Goal: Task Accomplishment & Management: Use online tool/utility

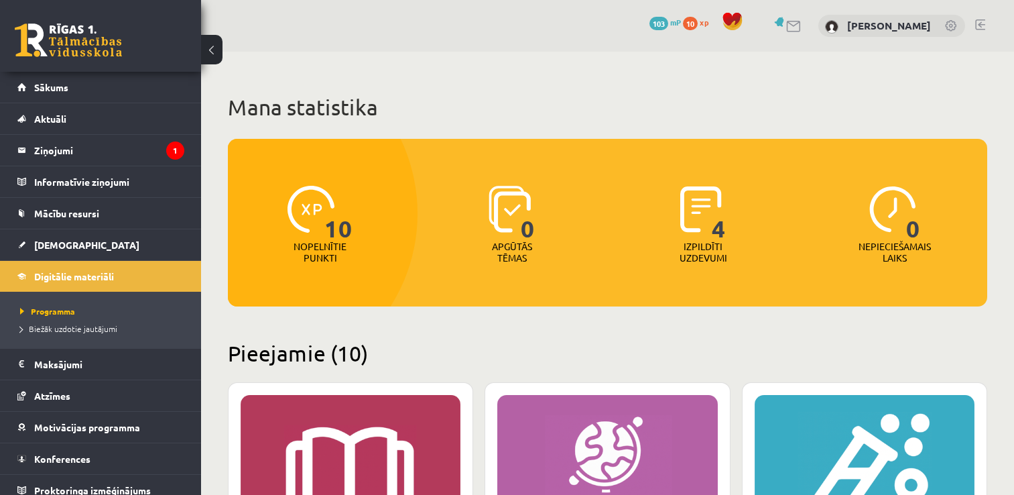
scroll to position [465, 0]
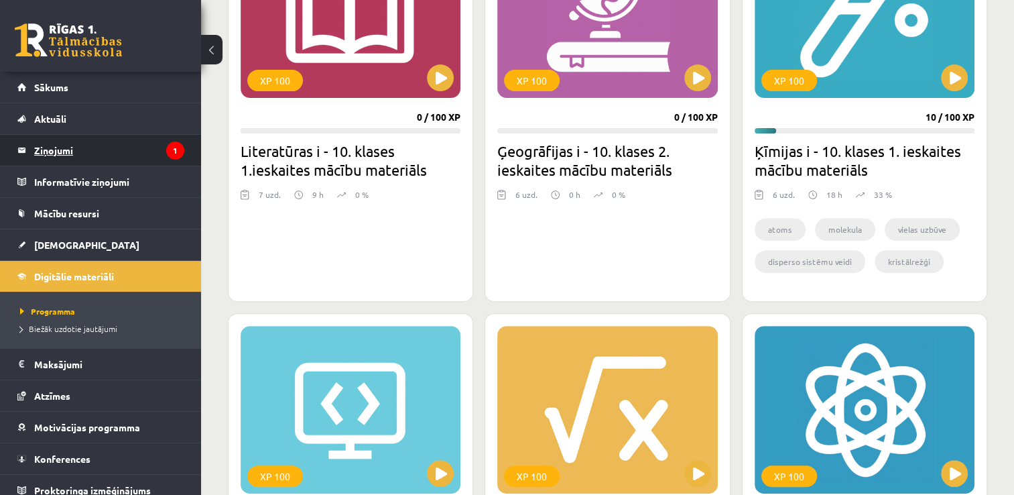
click at [74, 143] on legend "Ziņojumi 1" at bounding box center [109, 150] width 150 height 31
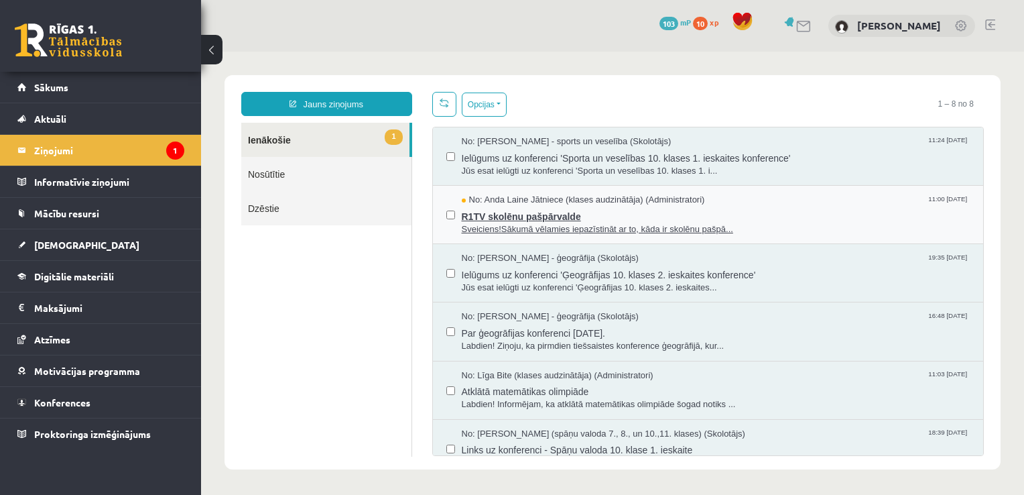
click at [548, 217] on span "R1TV skolēnu pašpārvalde" at bounding box center [716, 214] width 509 height 17
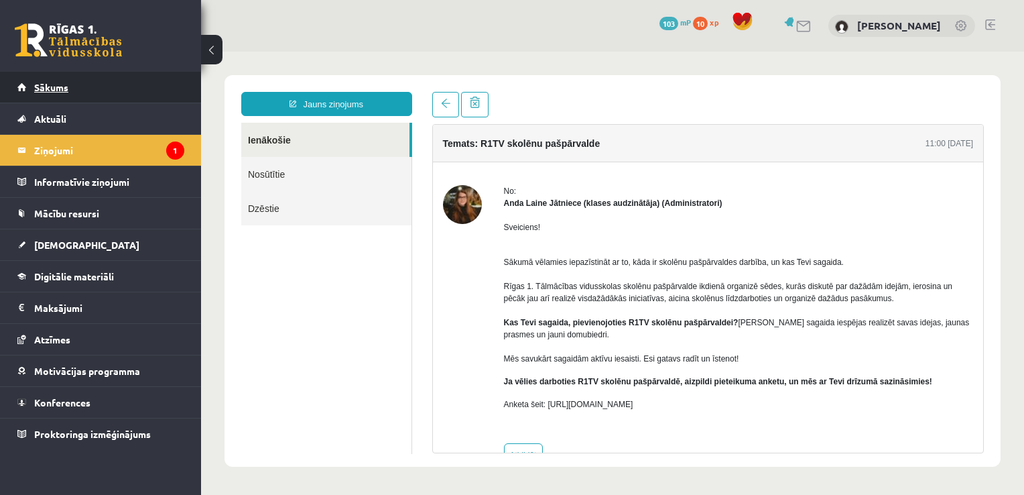
click at [115, 86] on link "Sākums" at bounding box center [100, 87] width 167 height 31
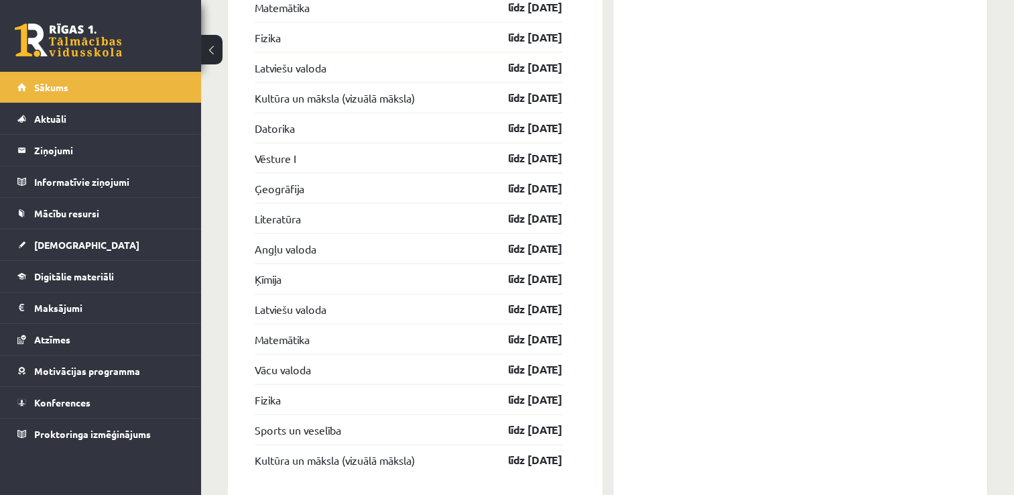
scroll to position [2636, 0]
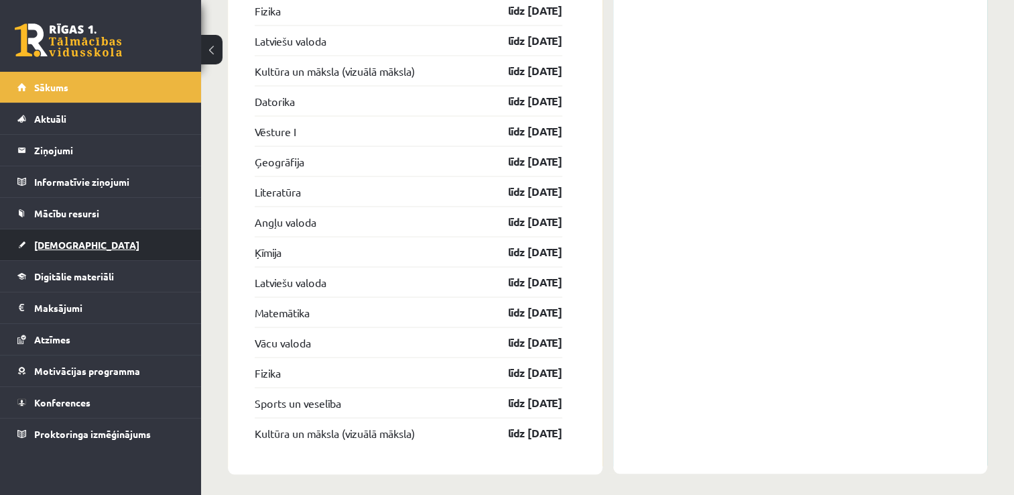
click at [78, 249] on link "[DEMOGRAPHIC_DATA]" at bounding box center [100, 244] width 167 height 31
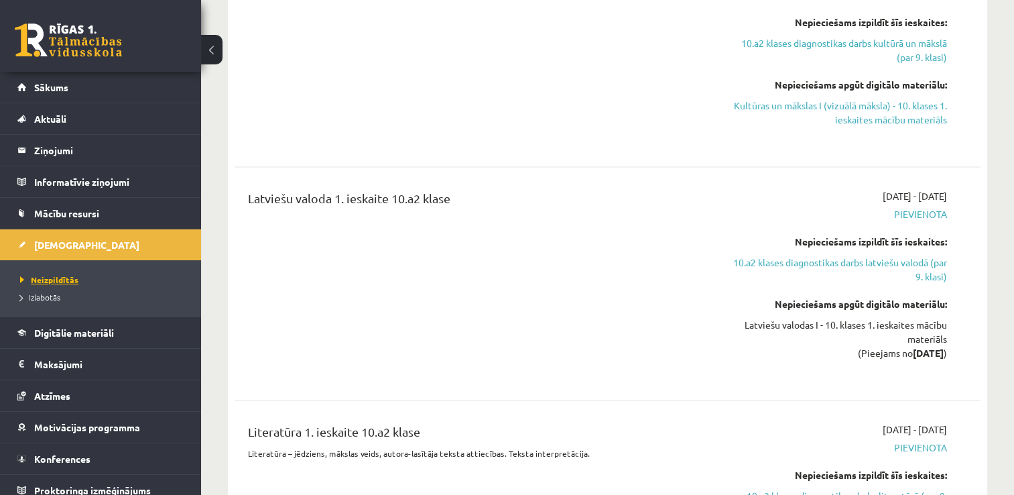
click at [60, 278] on span "Neizpildītās" at bounding box center [49, 279] width 58 height 11
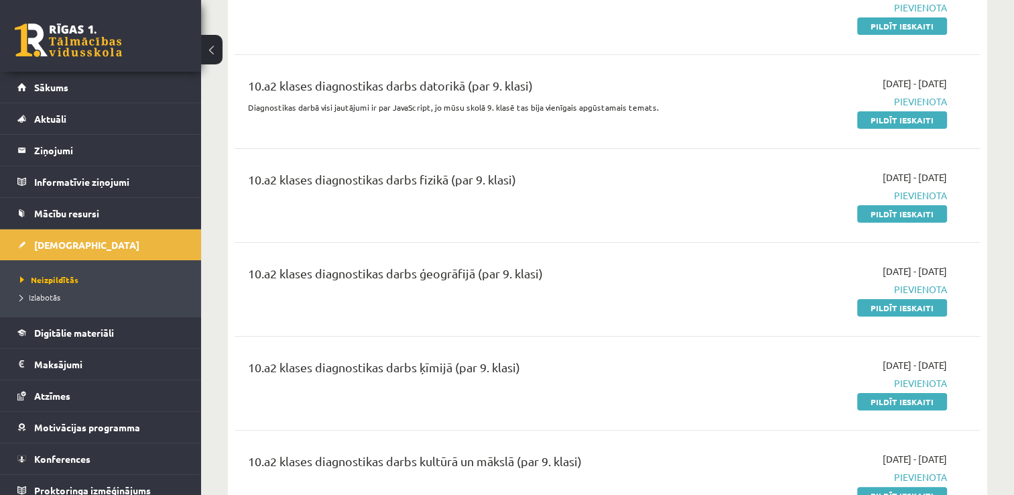
scroll to position [205, 0]
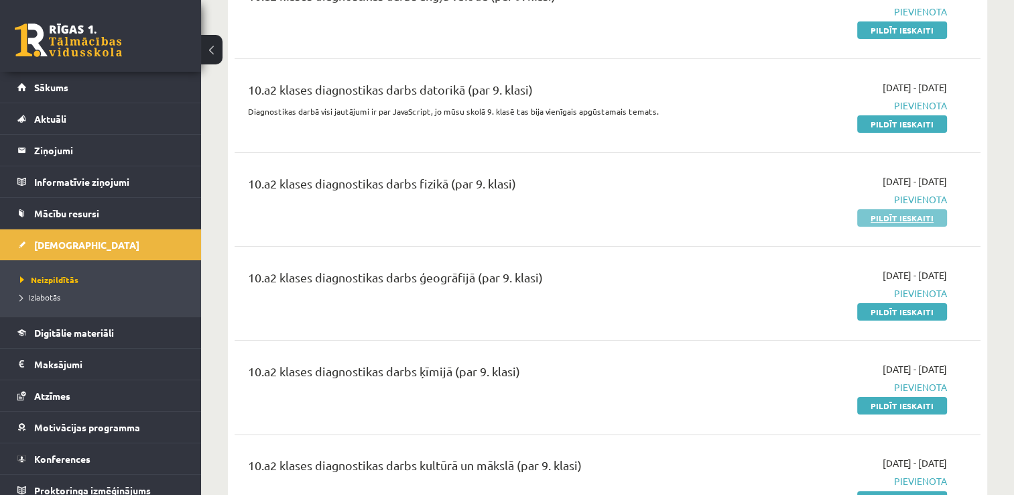
click at [906, 213] on link "Pildīt ieskaiti" at bounding box center [902, 217] width 90 height 17
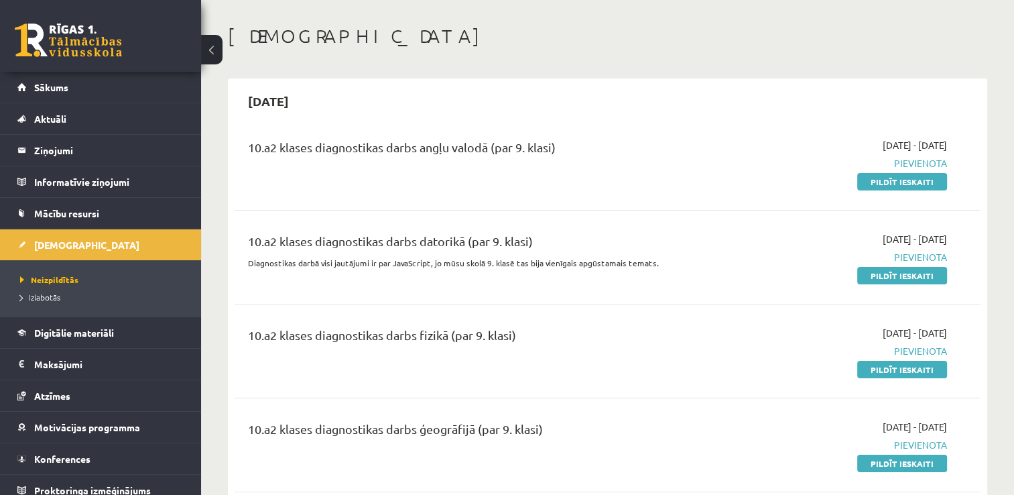
scroll to position [36, 0]
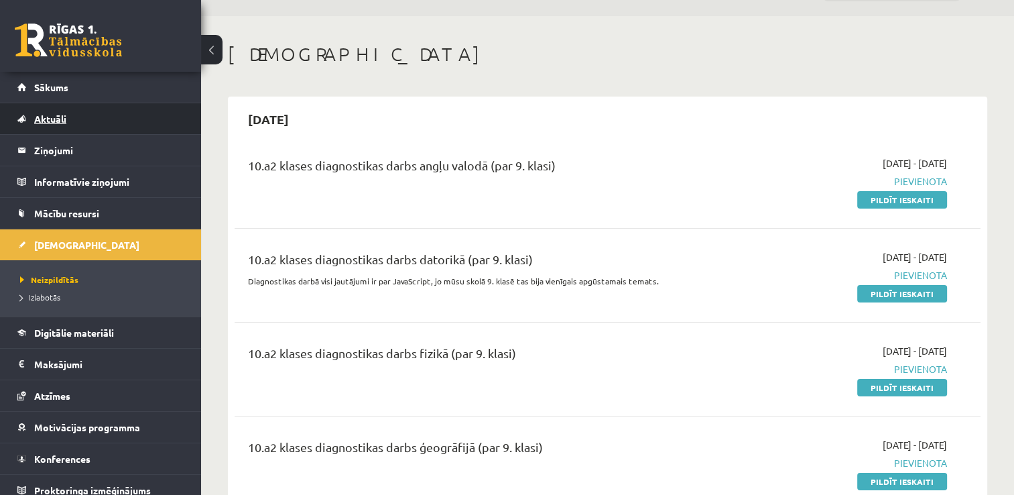
click at [29, 129] on link "Aktuāli" at bounding box center [100, 118] width 167 height 31
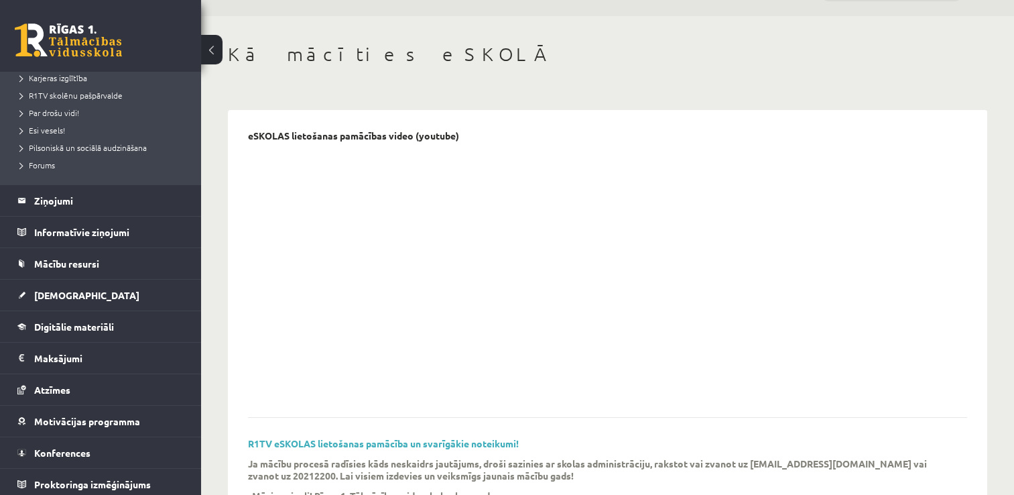
scroll to position [253, 0]
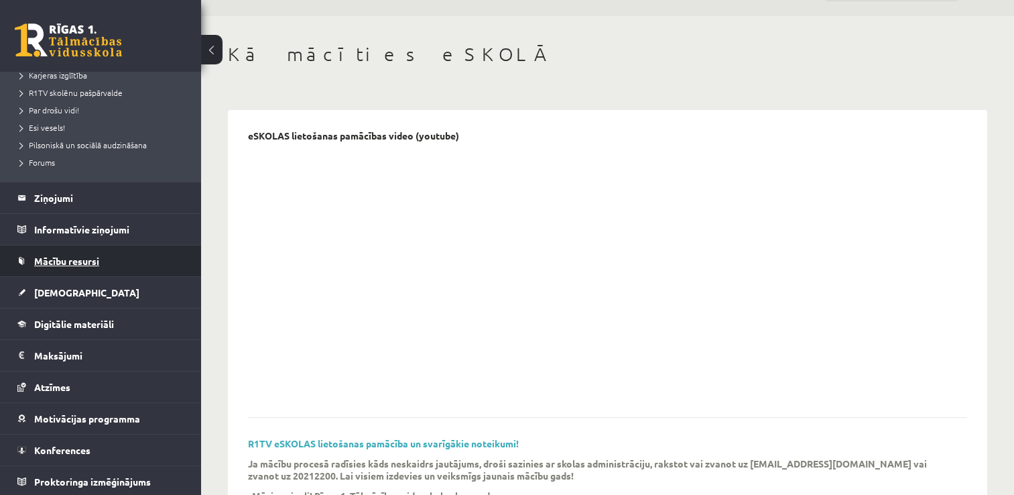
click at [106, 261] on link "Mācību resursi" at bounding box center [100, 260] width 167 height 31
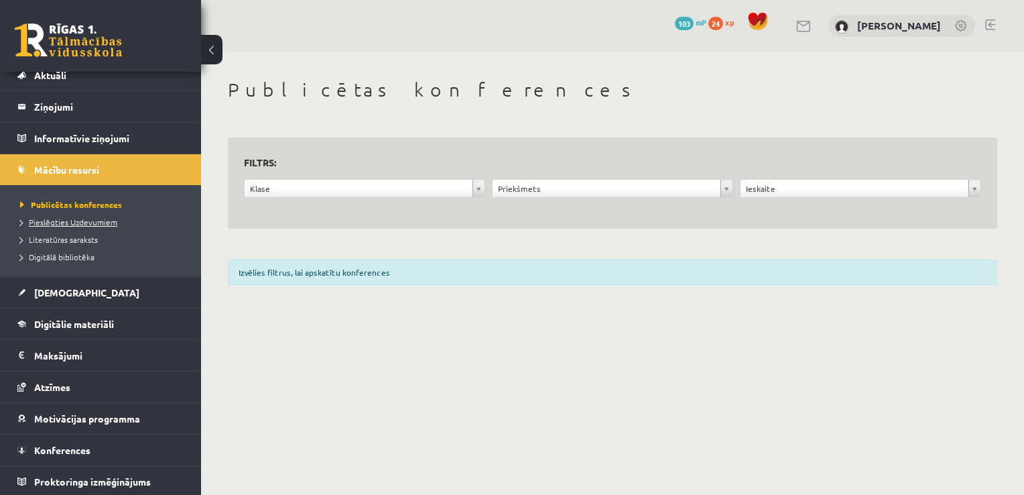
click at [99, 227] on link "Pieslēgties Uzdevumiem" at bounding box center [104, 222] width 168 height 12
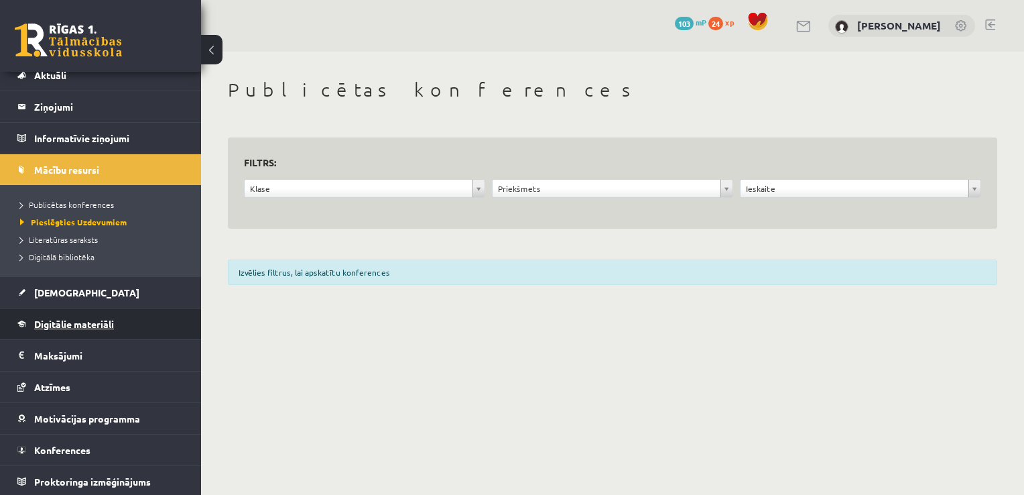
click at [52, 318] on span "Digitālie materiāli" at bounding box center [74, 324] width 80 height 12
